Goal: Task Accomplishment & Management: Use online tool/utility

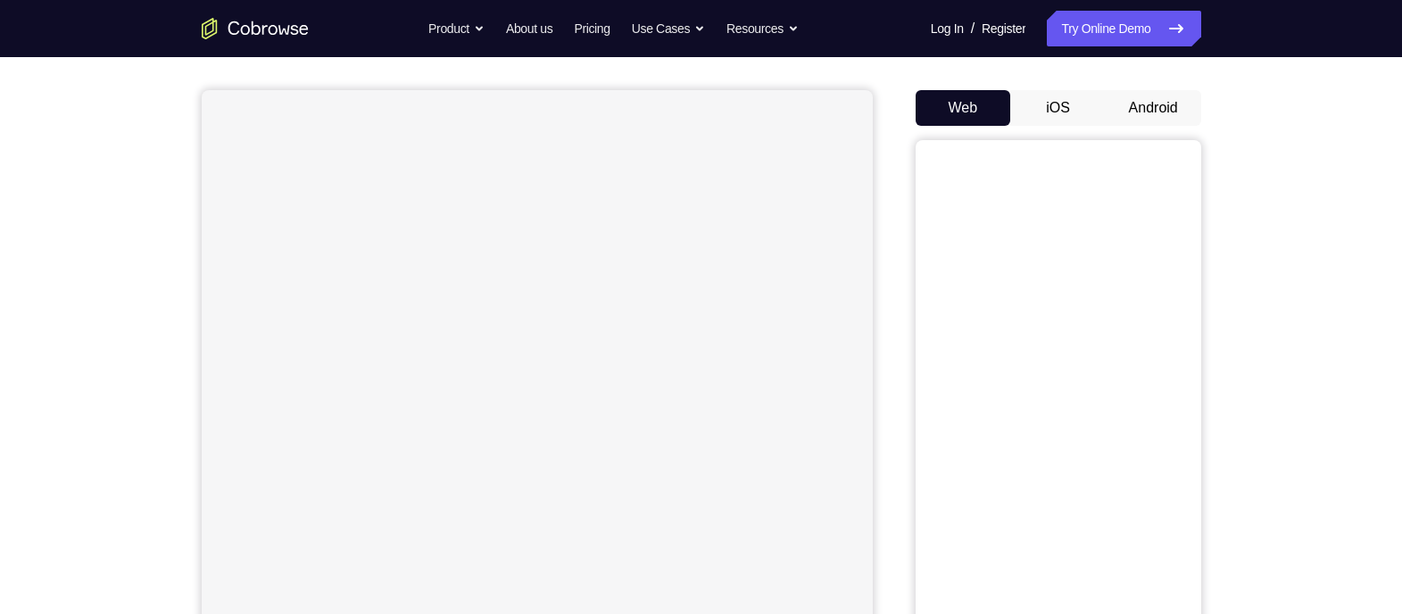
scroll to position [144, 0]
click at [1140, 116] on button "Android" at bounding box center [1154, 106] width 96 height 36
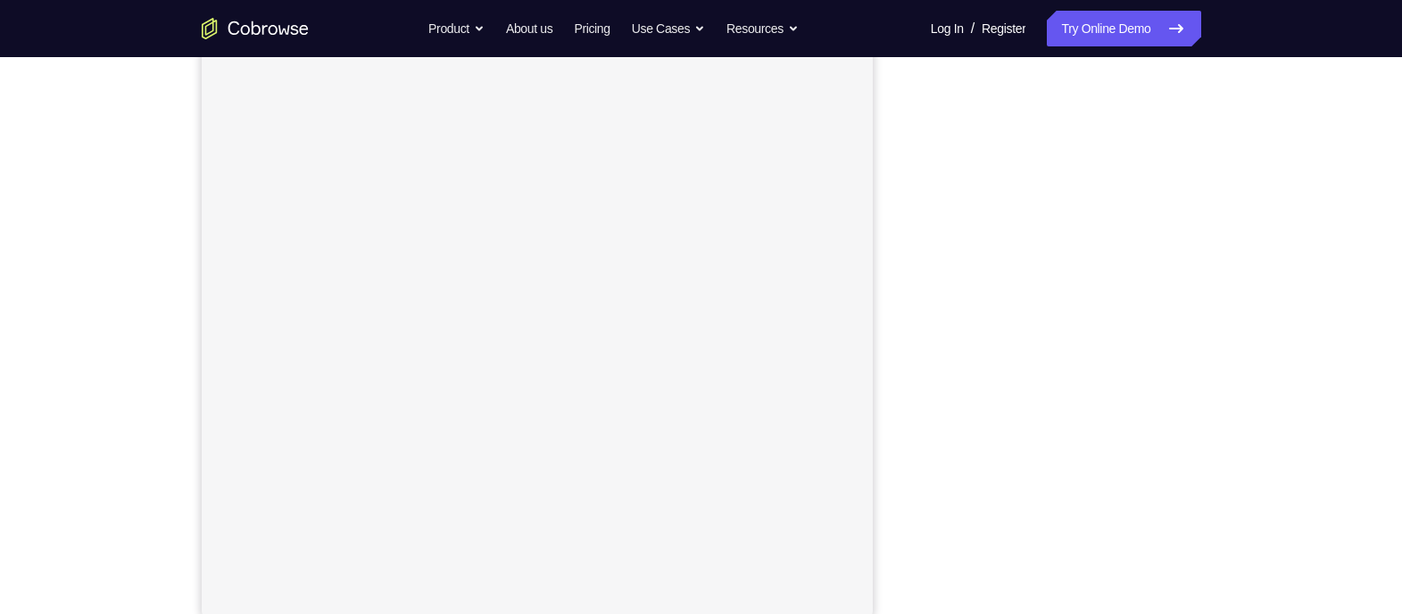
scroll to position [211, 0]
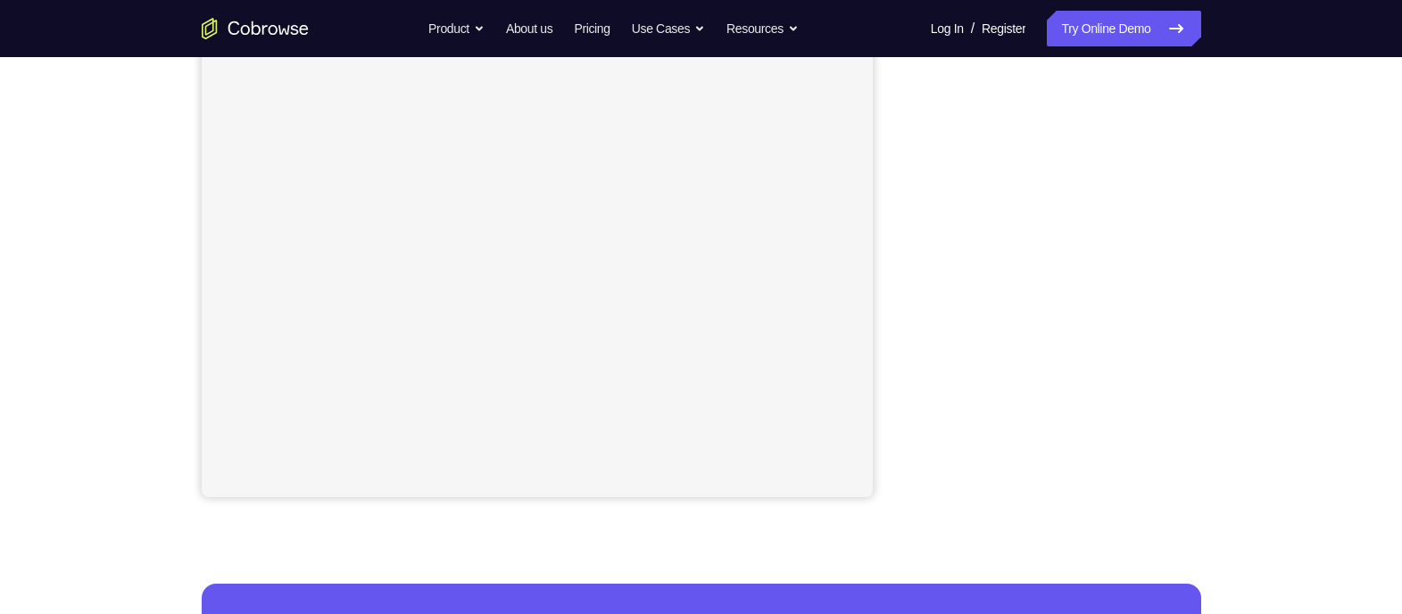
scroll to position [319, 0]
